Goal: Task Accomplishment & Management: Manage account settings

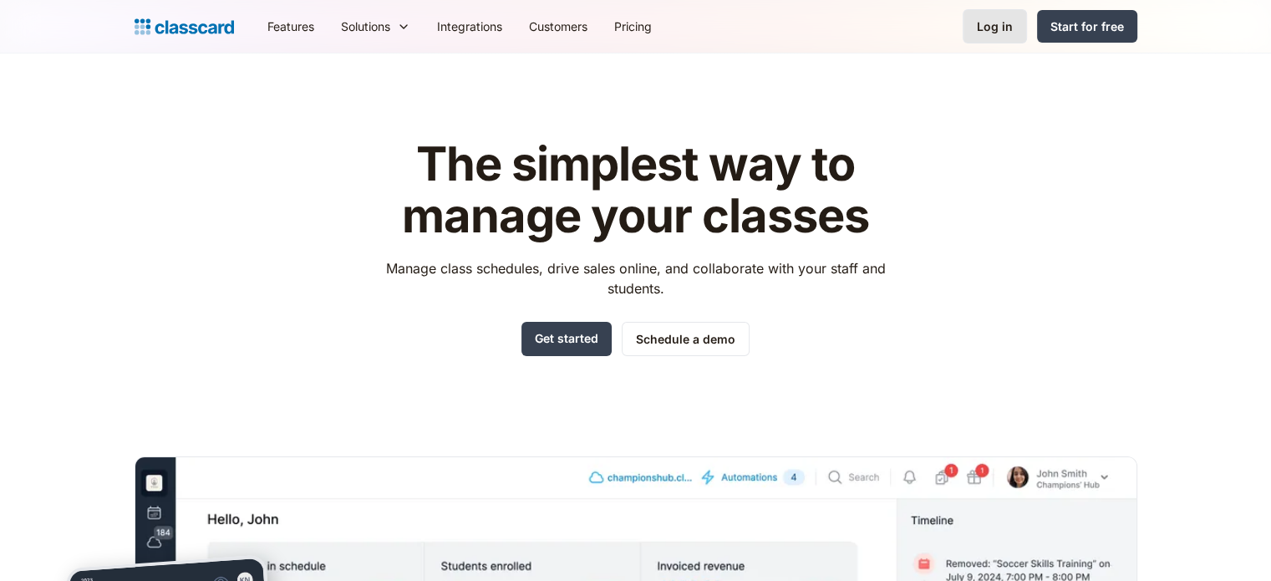
click at [980, 26] on div "Log in" at bounding box center [995, 27] width 36 height 18
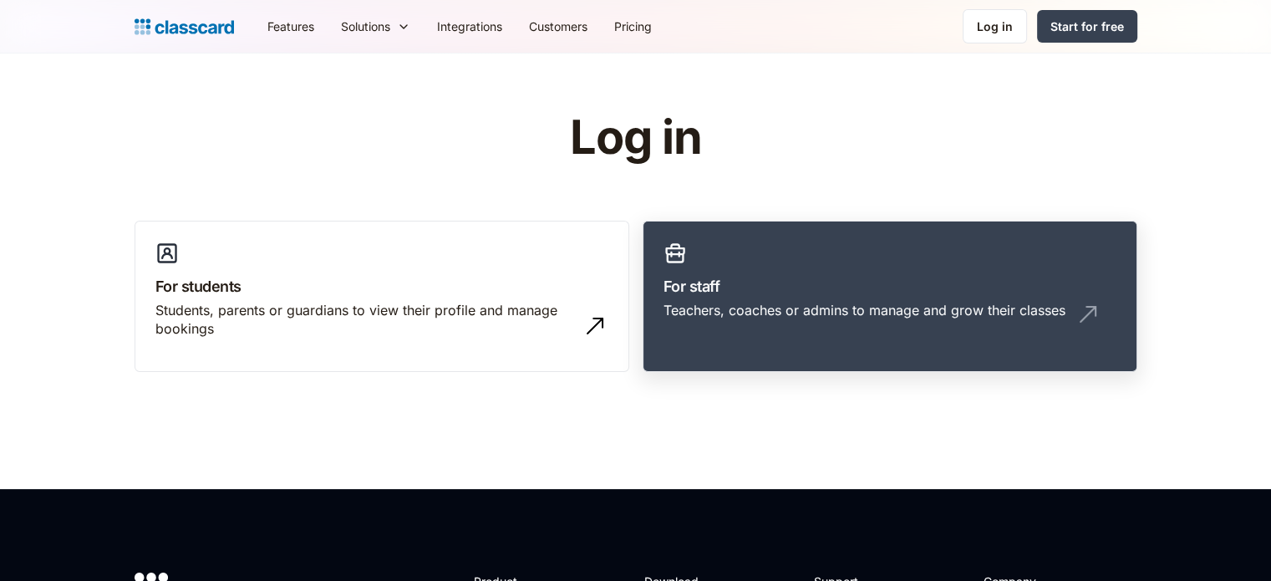
click at [863, 244] on link "For staff Teachers, coaches or admins to manage and grow their classes" at bounding box center [890, 297] width 495 height 152
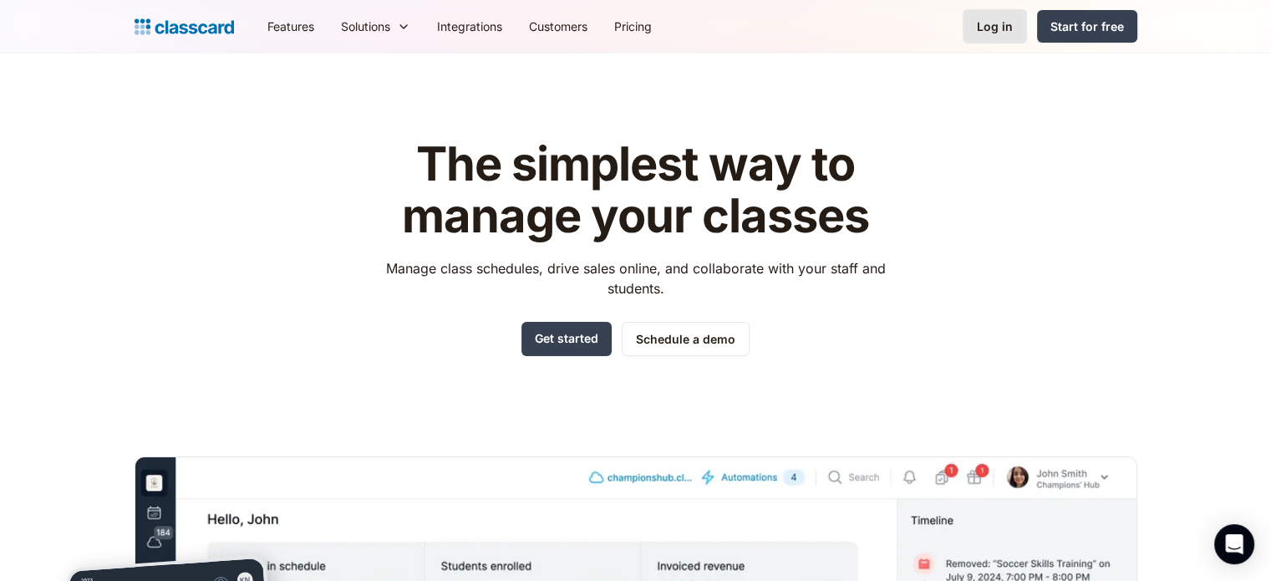
click at [977, 28] on link "Log in" at bounding box center [995, 26] width 64 height 34
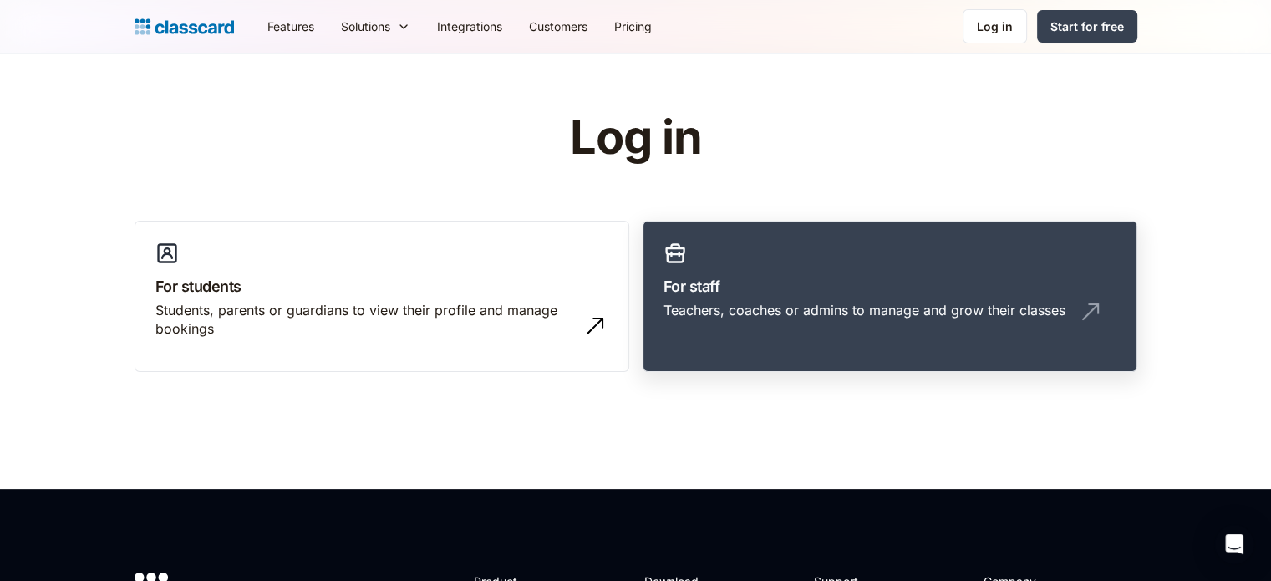
click at [794, 282] on h3 "For staff" at bounding box center [890, 286] width 453 height 23
